Goal: Complete application form

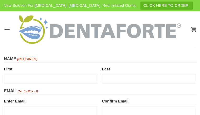
type input "*********"
type input "********"
type input "**********"
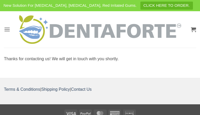
type input "**********"
